Goal: Check status: Check status

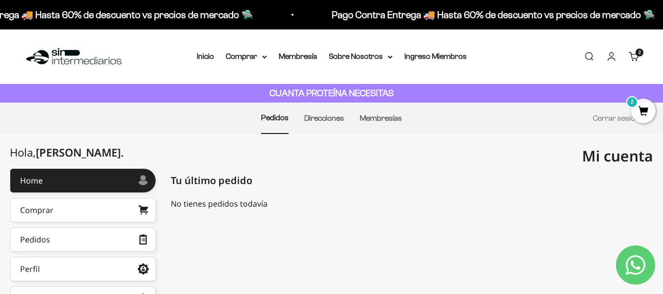
scroll to position [106, 0]
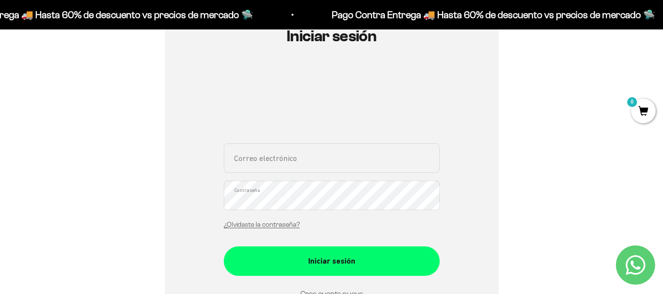
scroll to position [123, 0]
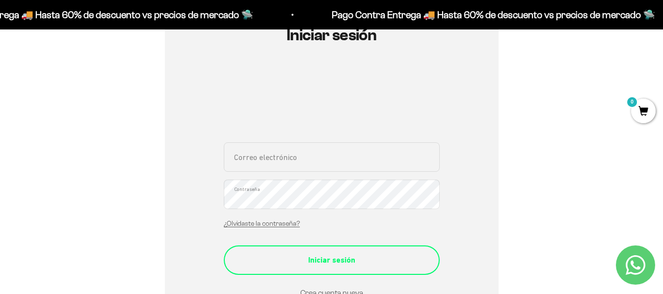
type input "[EMAIL_ADDRESS][DOMAIN_NAME]"
click at [295, 272] on button "Iniciar sesión" at bounding box center [332, 259] width 216 height 29
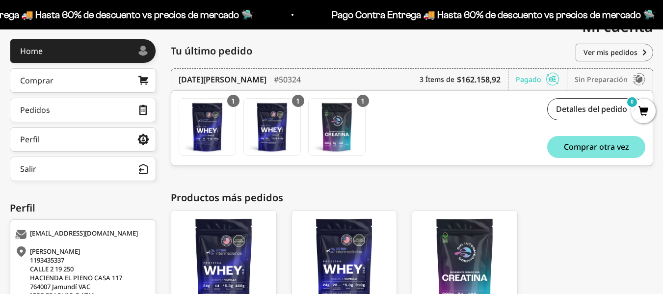
scroll to position [131, 0]
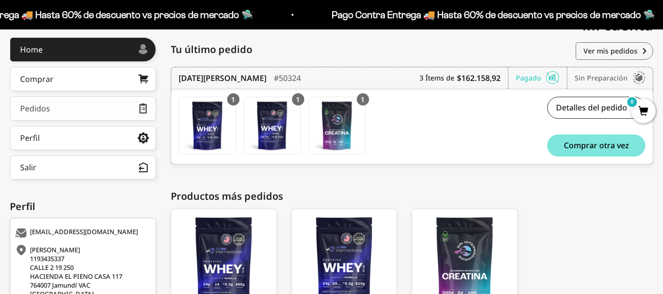
click at [68, 106] on link "Pedidos" at bounding box center [83, 108] width 146 height 25
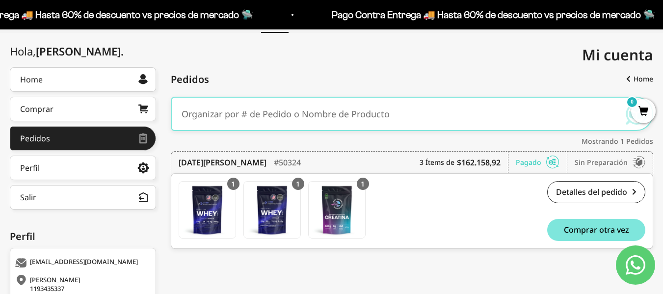
scroll to position [102, 0]
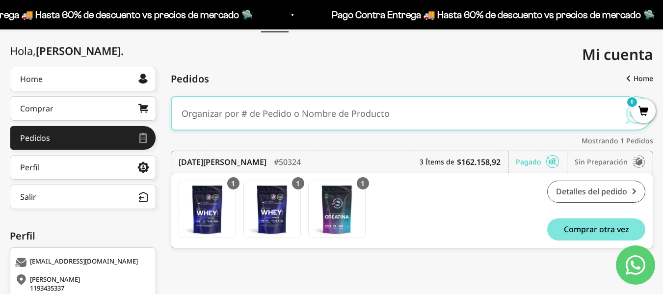
click at [560, 190] on link "Detalles del pedido" at bounding box center [596, 192] width 98 height 22
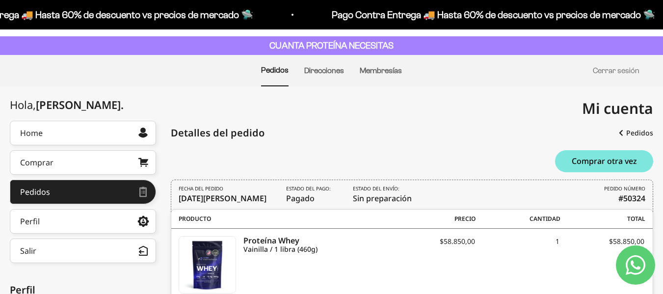
scroll to position [48, 0]
click at [129, 156] on link "Comprar" at bounding box center [83, 162] width 146 height 25
